Goal: Check status: Check status

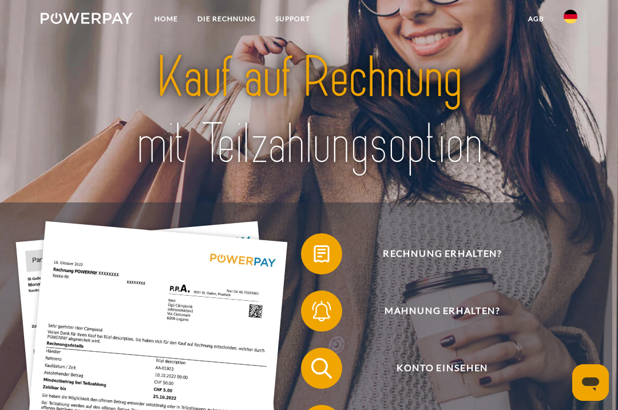
click at [425, 366] on span "Konto einsehen" at bounding box center [442, 368] width 252 height 41
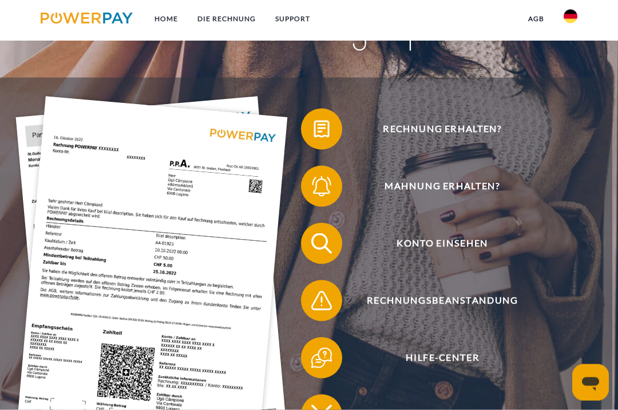
scroll to position [128, 0]
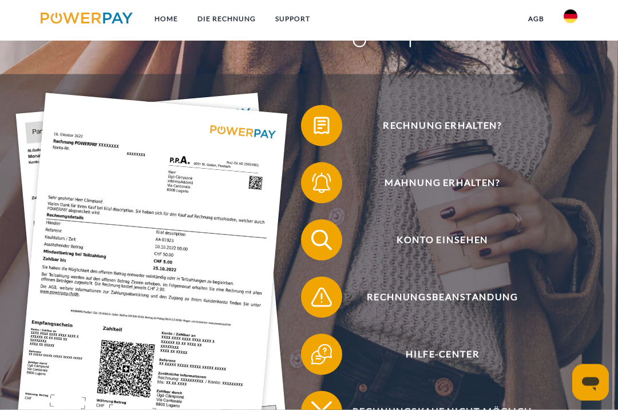
click at [419, 246] on span "Konto einsehen" at bounding box center [442, 240] width 252 height 41
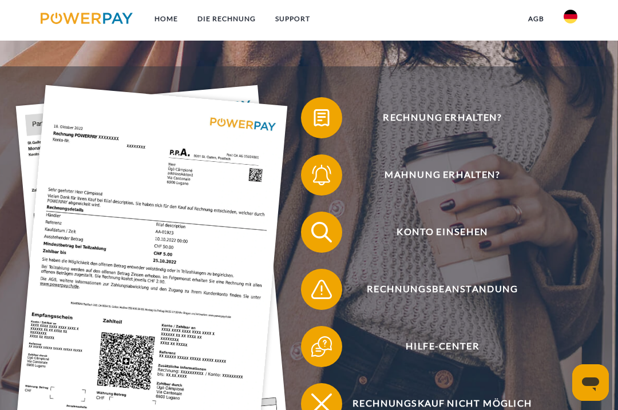
scroll to position [157, 0]
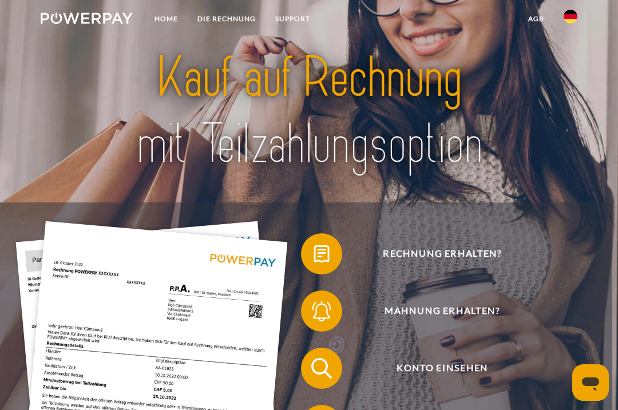
click at [327, 371] on img at bounding box center [322, 368] width 26 height 26
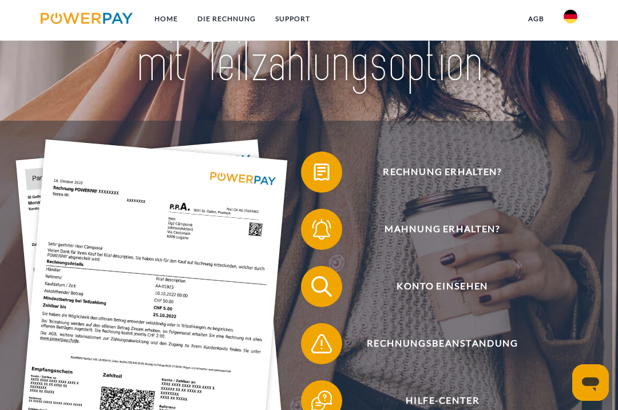
scroll to position [88, 0]
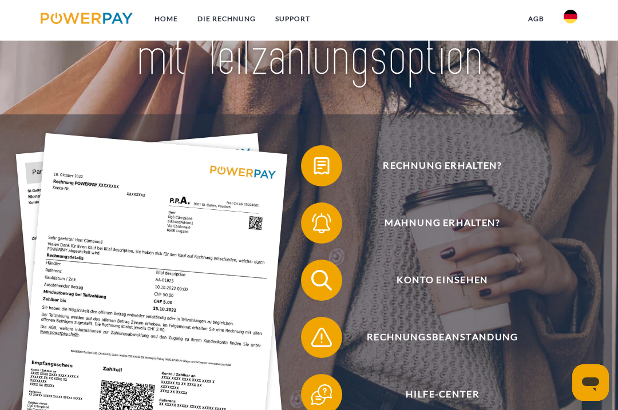
click at [330, 171] on img at bounding box center [322, 166] width 26 height 26
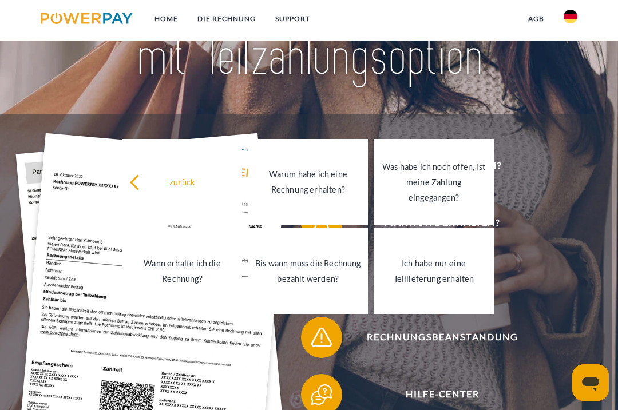
click at [449, 184] on div "Was habe ich noch offen, ist meine Zahlung eingegangen?" at bounding box center [434, 182] width 106 height 46
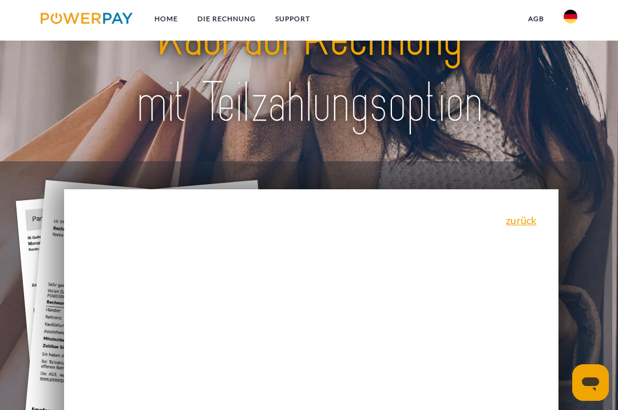
scroll to position [41, 0]
click at [524, 226] on link "zurück" at bounding box center [521, 221] width 30 height 10
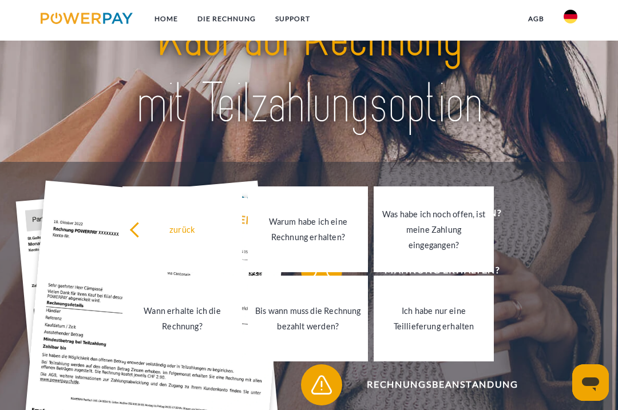
click at [556, 172] on div "Rechnung erhalten? Mahnung erhalten? Konto einsehen" at bounding box center [306, 356] width 612 height 389
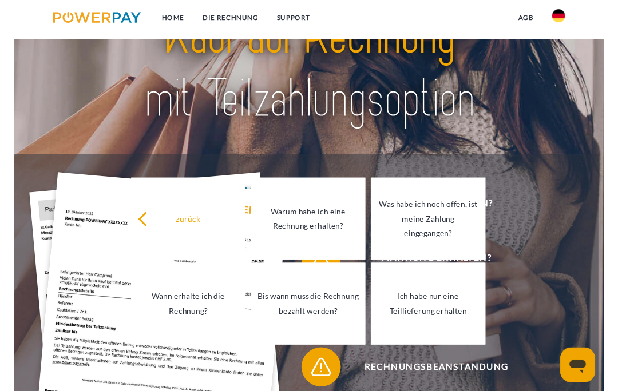
scroll to position [50, 0]
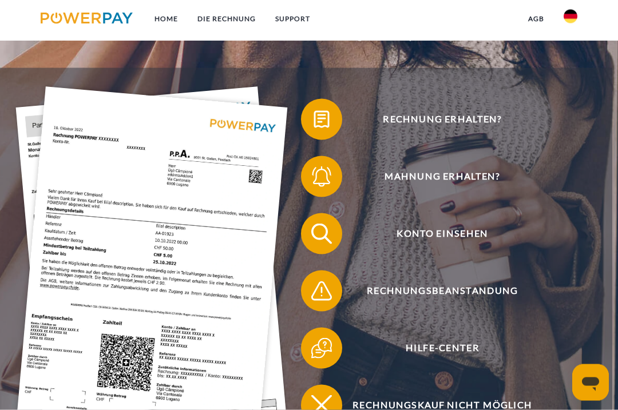
click at [403, 234] on span "Konto einsehen" at bounding box center [442, 233] width 252 height 41
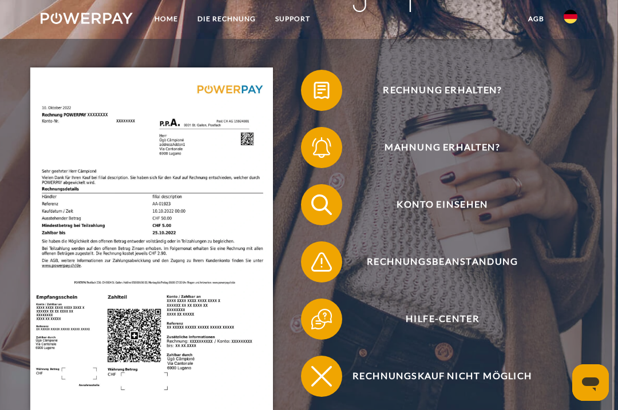
scroll to position [166, 0]
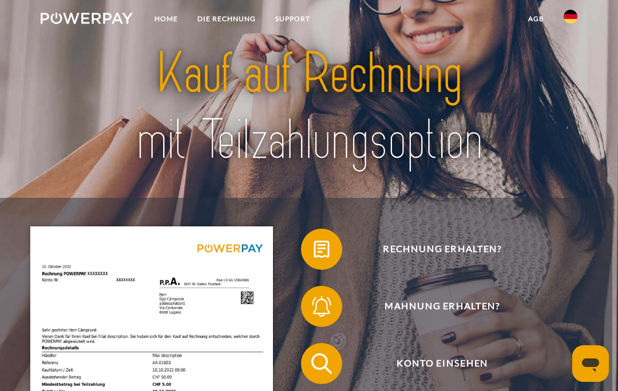
scroll to position [53, 0]
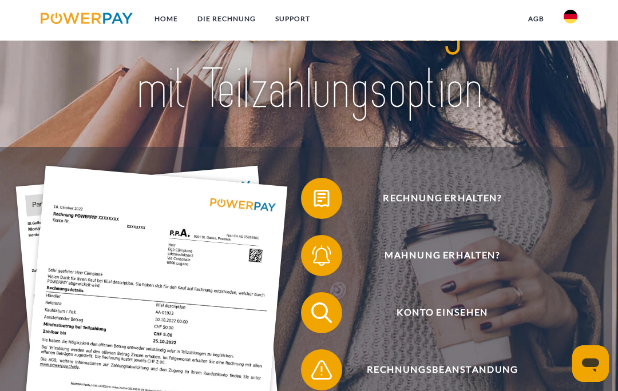
click at [425, 322] on span "Konto einsehen" at bounding box center [442, 312] width 252 height 41
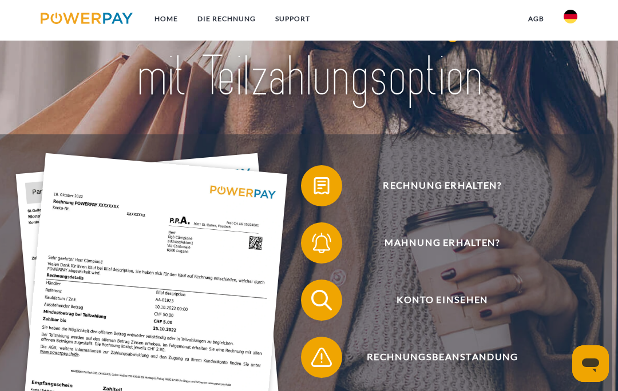
scroll to position [100, 0]
